Goal: Task Accomplishment & Management: Use online tool/utility

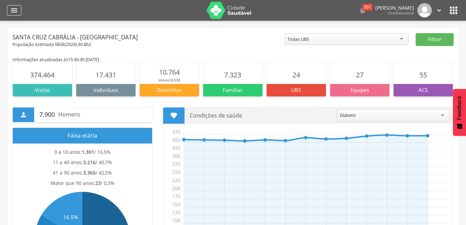
click at [16, 9] on icon "" at bounding box center [14, 10] width 8 height 8
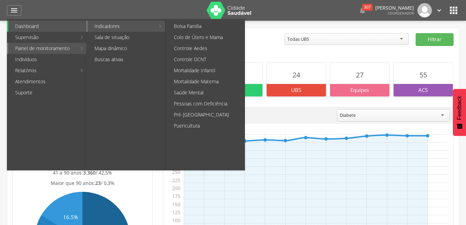
click at [110, 29] on link "Indicadores" at bounding box center [121, 26] width 67 height 11
click at [188, 115] on link "Pré-[GEOGRAPHIC_DATA]" at bounding box center [206, 114] width 78 height 11
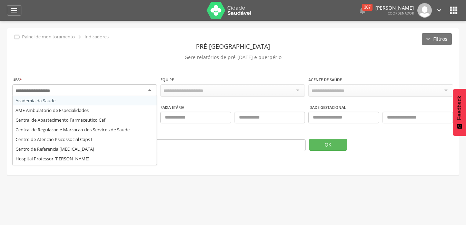
click at [107, 87] on div at bounding box center [84, 90] width 144 height 12
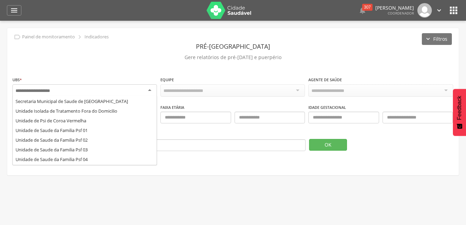
scroll to position [82, 0]
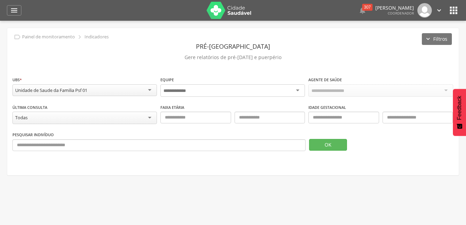
click at [189, 94] on div at bounding box center [232, 90] width 144 height 12
click at [189, 94] on div "Todas Equipes" at bounding box center [232, 90] width 144 height 12
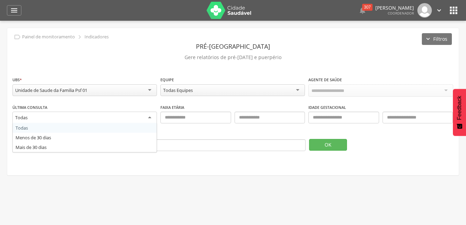
click at [100, 117] on div "Todas" at bounding box center [84, 117] width 144 height 12
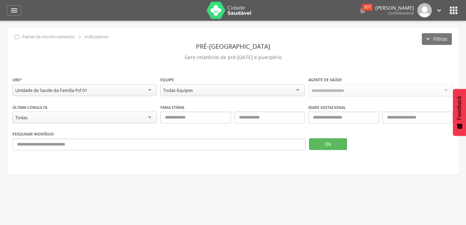
click at [100, 117] on div "Todas" at bounding box center [84, 117] width 144 height 12
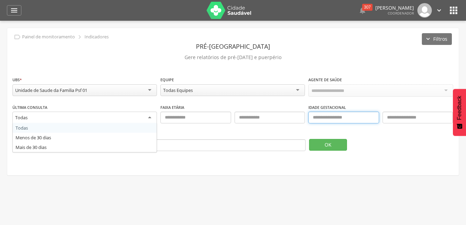
click at [341, 120] on input "text" at bounding box center [343, 117] width 70 height 12
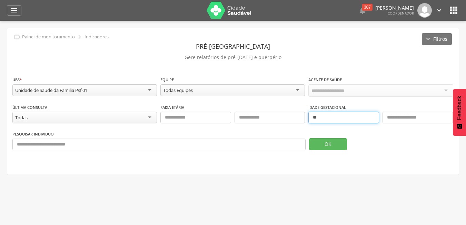
type input "**"
click at [417, 120] on input "text" at bounding box center [417, 117] width 70 height 12
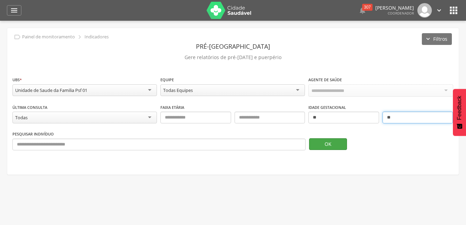
type input "**"
click at [324, 144] on button "OK" at bounding box center [328, 144] width 38 height 12
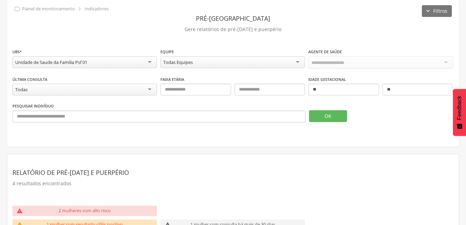
scroll to position [13, 0]
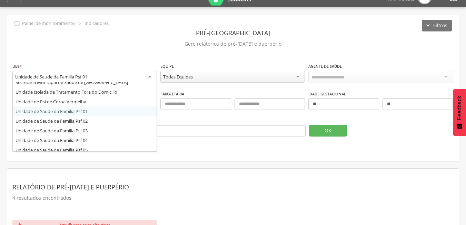
click at [112, 81] on div "Unidade de Saude da Familia Psf 01" at bounding box center [84, 77] width 144 height 12
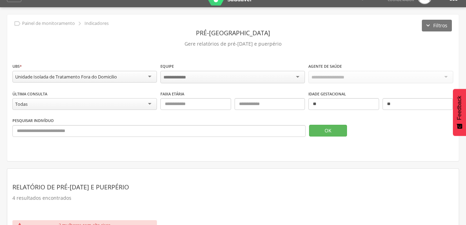
click at [150, 94] on div "Última Consulta ***** Todas Todas Menos de 30 dias Mais de 30 dias" at bounding box center [84, 101] width 144 height 22
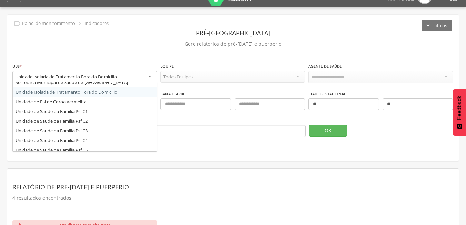
click at [148, 76] on div "Unidade Isolada de Tratamento Fora do Domicilio" at bounding box center [84, 77] width 144 height 12
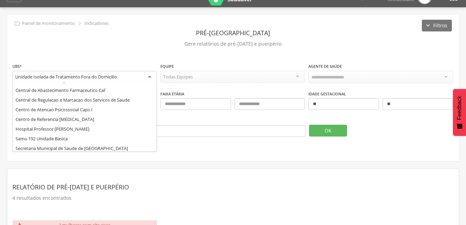
scroll to position [0, 0]
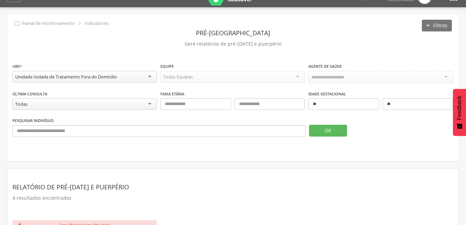
click at [144, 56] on div "**********" at bounding box center [232, 87] width 451 height 146
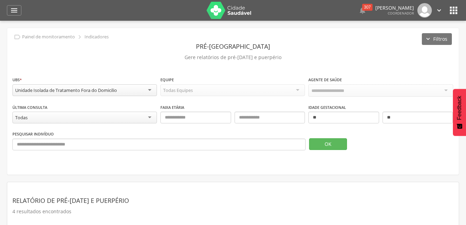
click at [232, 9] on img at bounding box center [229, 10] width 45 height 17
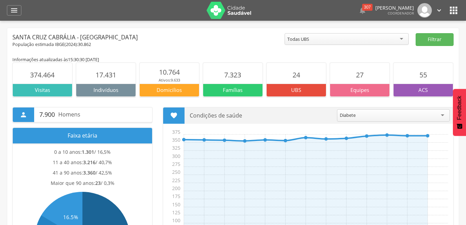
click at [371, 117] on div "Diabete" at bounding box center [393, 115] width 113 height 12
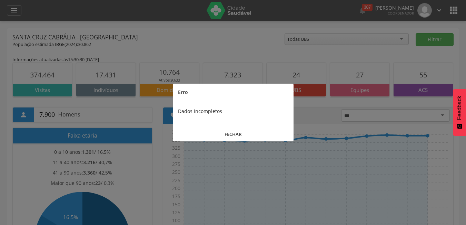
type input "***"
click at [264, 136] on button "FECHAR" at bounding box center [233, 134] width 121 height 15
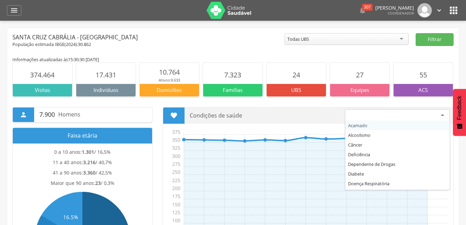
click at [380, 116] on div at bounding box center [397, 115] width 105 height 12
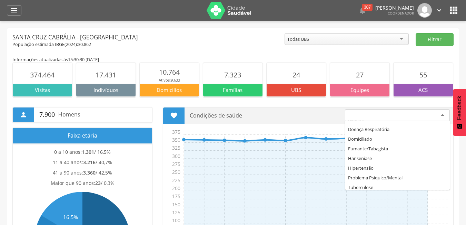
scroll to position [57, 0]
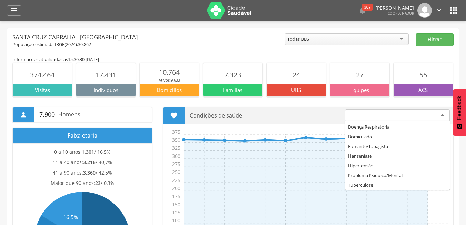
scroll to position [0, 0]
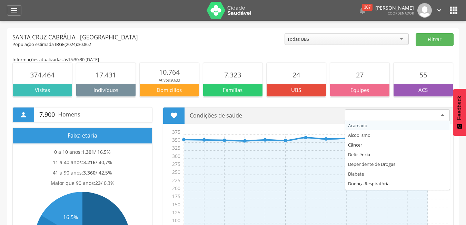
click at [384, 116] on div at bounding box center [397, 115] width 105 height 12
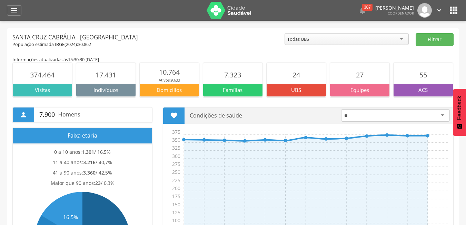
type input "*"
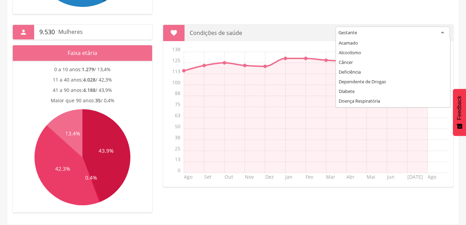
scroll to position [28, 0]
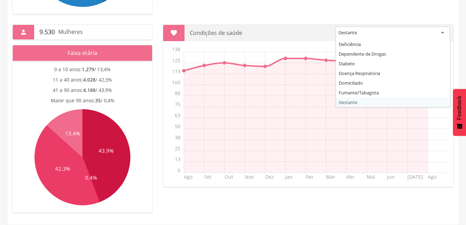
click at [386, 28] on div "Gestante" at bounding box center [393, 33] width 114 height 12
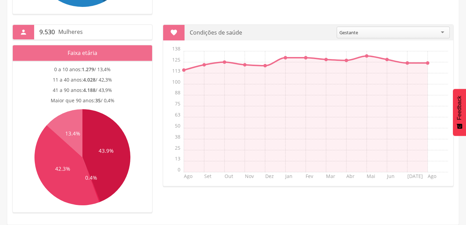
click at [353, 102] on section " Condições de saúde ******** Gestante Acamado Alcoolismo Câncer Deficiência De…" at bounding box center [308, 104] width 291 height 161
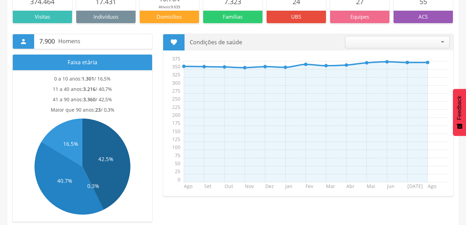
scroll to position [0, 0]
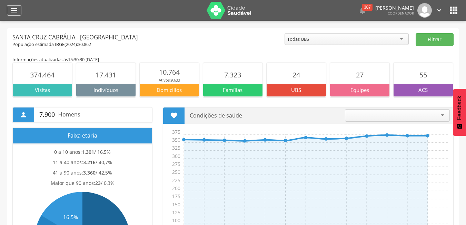
click at [19, 6] on div "" at bounding box center [14, 10] width 14 height 10
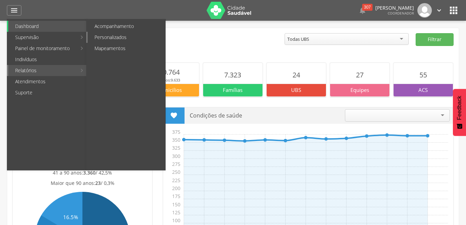
click at [126, 38] on link "Personalizados" at bounding box center [127, 37] width 78 height 11
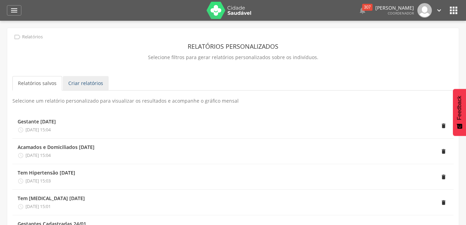
click at [87, 86] on link "Criar relatórios" at bounding box center [86, 83] width 46 height 14
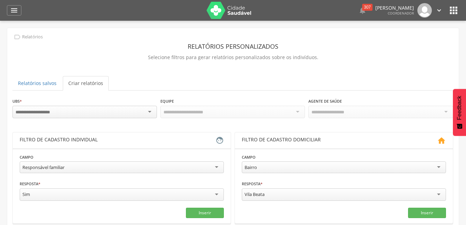
drag, startPoint x: 74, startPoint y: 120, endPoint x: 83, endPoint y: 114, distance: 10.7
click at [83, 114] on div "UBS * Campo obrigatório Equipe Agente de Saúde" at bounding box center [232, 111] width 441 height 28
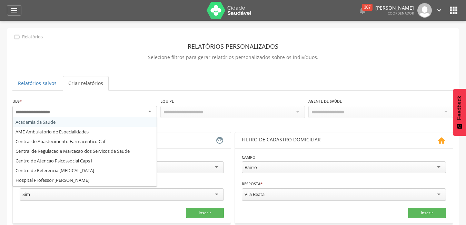
click at [83, 114] on div at bounding box center [84, 112] width 144 height 12
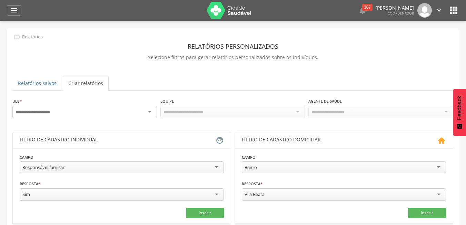
click at [83, 114] on div at bounding box center [84, 112] width 144 height 12
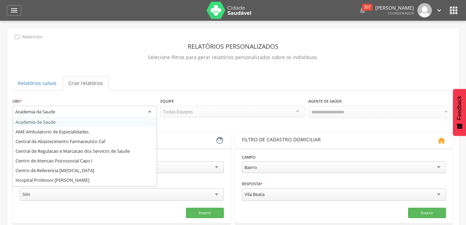
click at [99, 115] on div "Academia da Saude" at bounding box center [84, 112] width 144 height 12
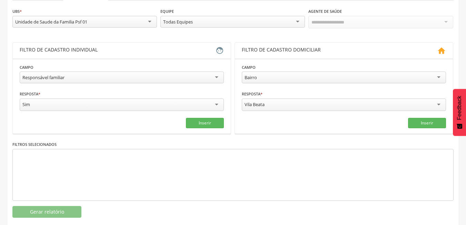
scroll to position [94, 0]
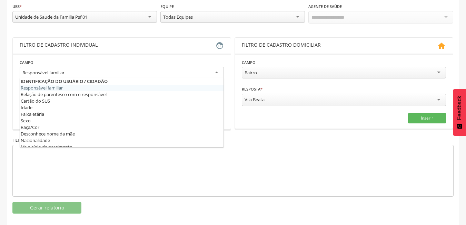
click at [134, 69] on div "Responsável familiar" at bounding box center [122, 73] width 204 height 12
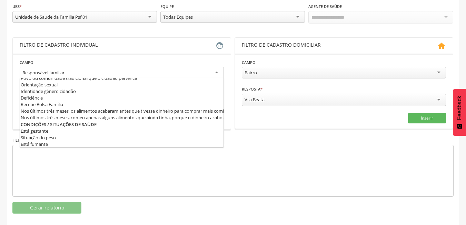
scroll to position [164, 0]
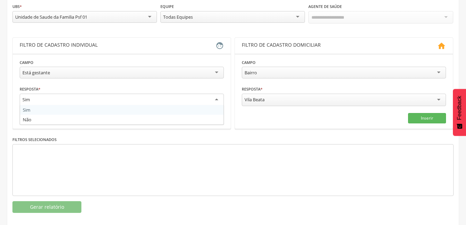
click at [56, 96] on div "Sim" at bounding box center [122, 99] width 204 height 12
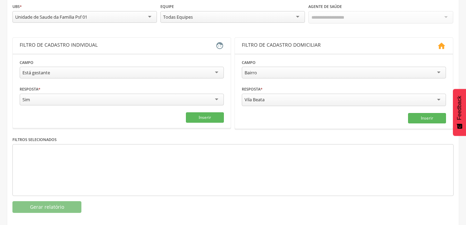
click at [42, 107] on fieldset "**********" at bounding box center [122, 91] width 204 height 64
click at [217, 119] on button "Inserir" at bounding box center [205, 117] width 38 height 10
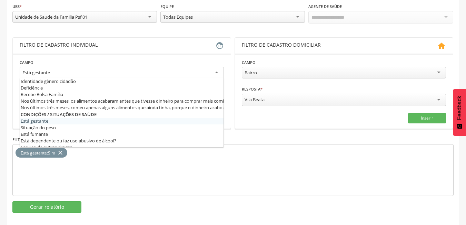
click at [166, 77] on div "Está gestante" at bounding box center [122, 73] width 204 height 12
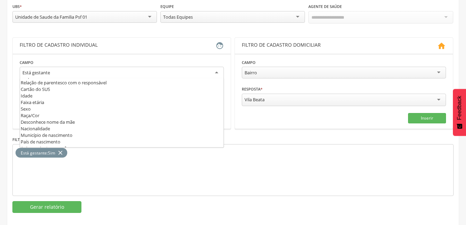
scroll to position [0, 0]
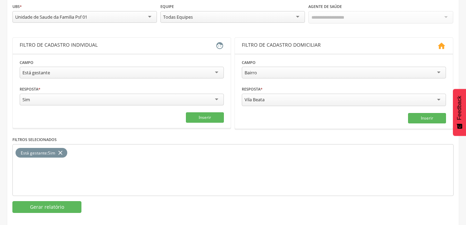
click at [59, 149] on icon "close" at bounding box center [60, 153] width 7 height 10
